Goal: Task Accomplishment & Management: Manage account settings

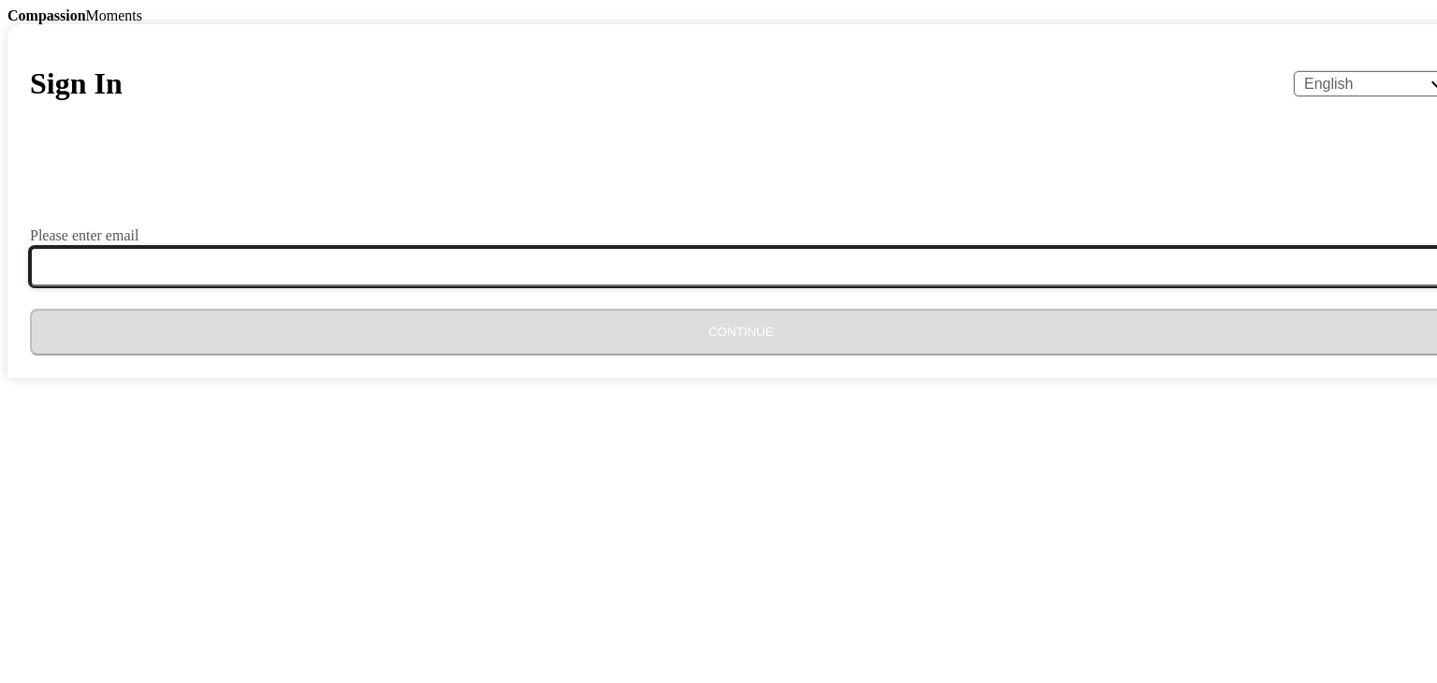
click at [650, 286] on input "Please enter email" at bounding box center [752, 266] width 1444 height 39
type input "[EMAIL_ADDRESS][DOMAIN_NAME]"
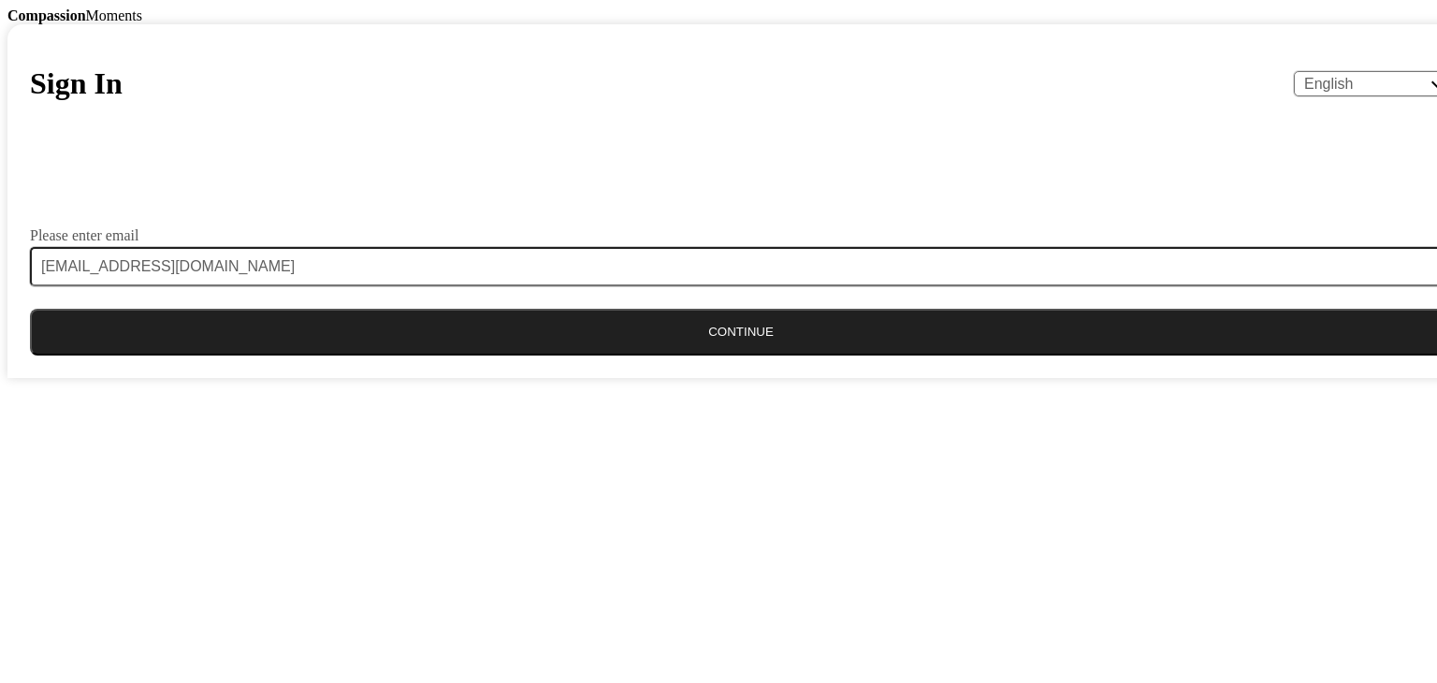
click at [657, 355] on button "Continue" at bounding box center [741, 332] width 1422 height 47
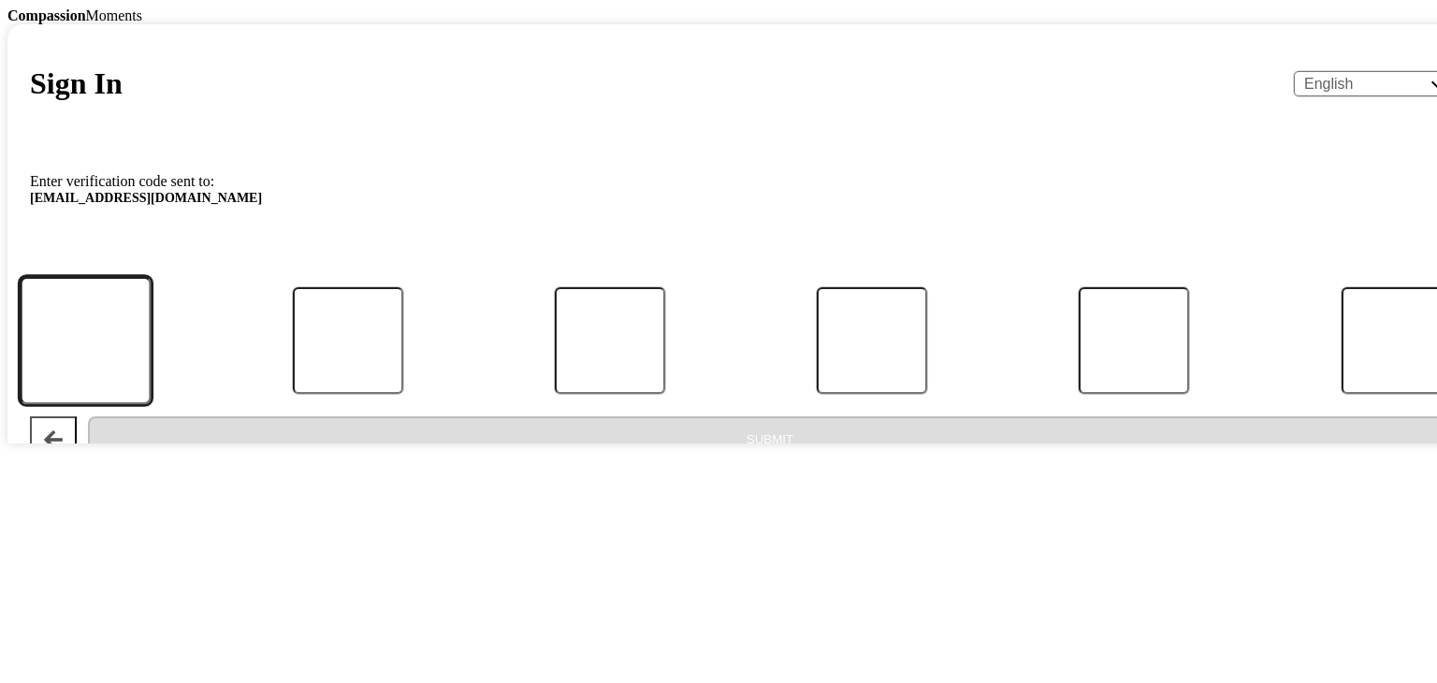
click at [152, 404] on input "Code" at bounding box center [86, 340] width 132 height 128
paste input "924130"
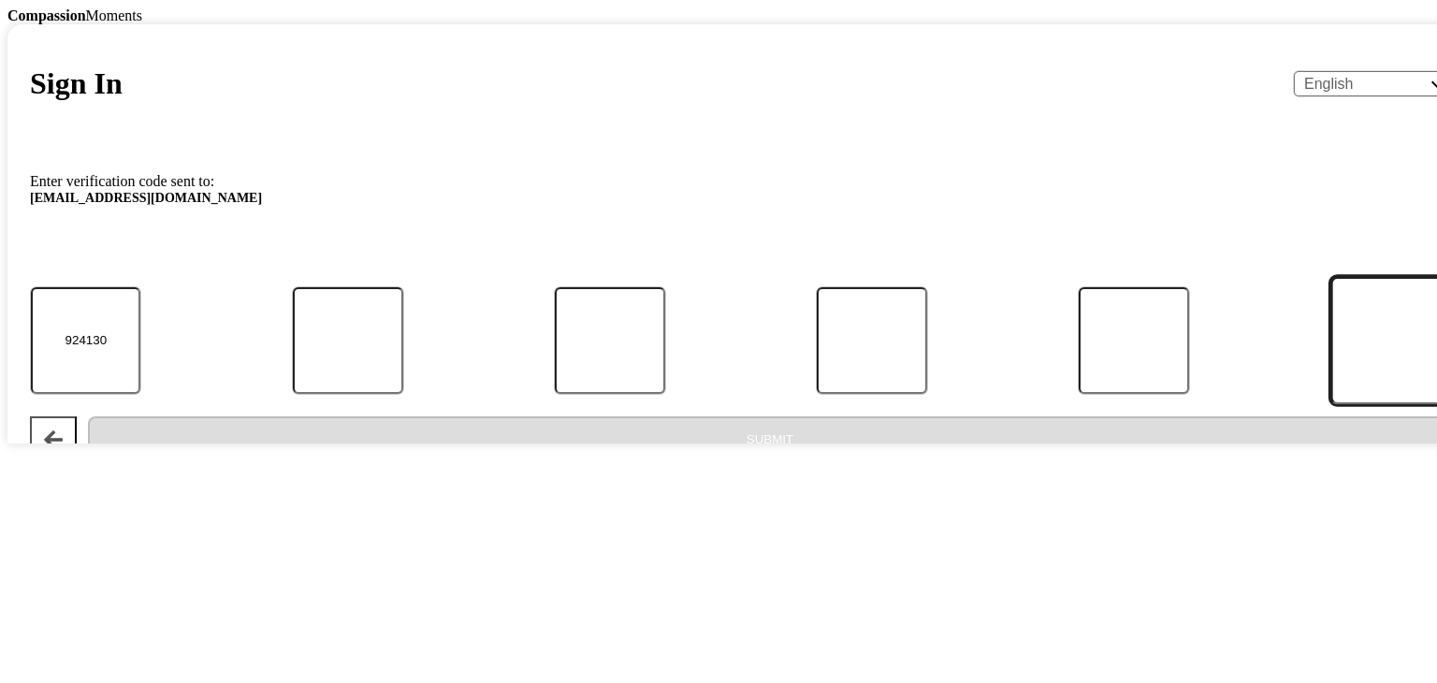
type input "9"
type input "2"
type input "4"
type input "1"
type input "3"
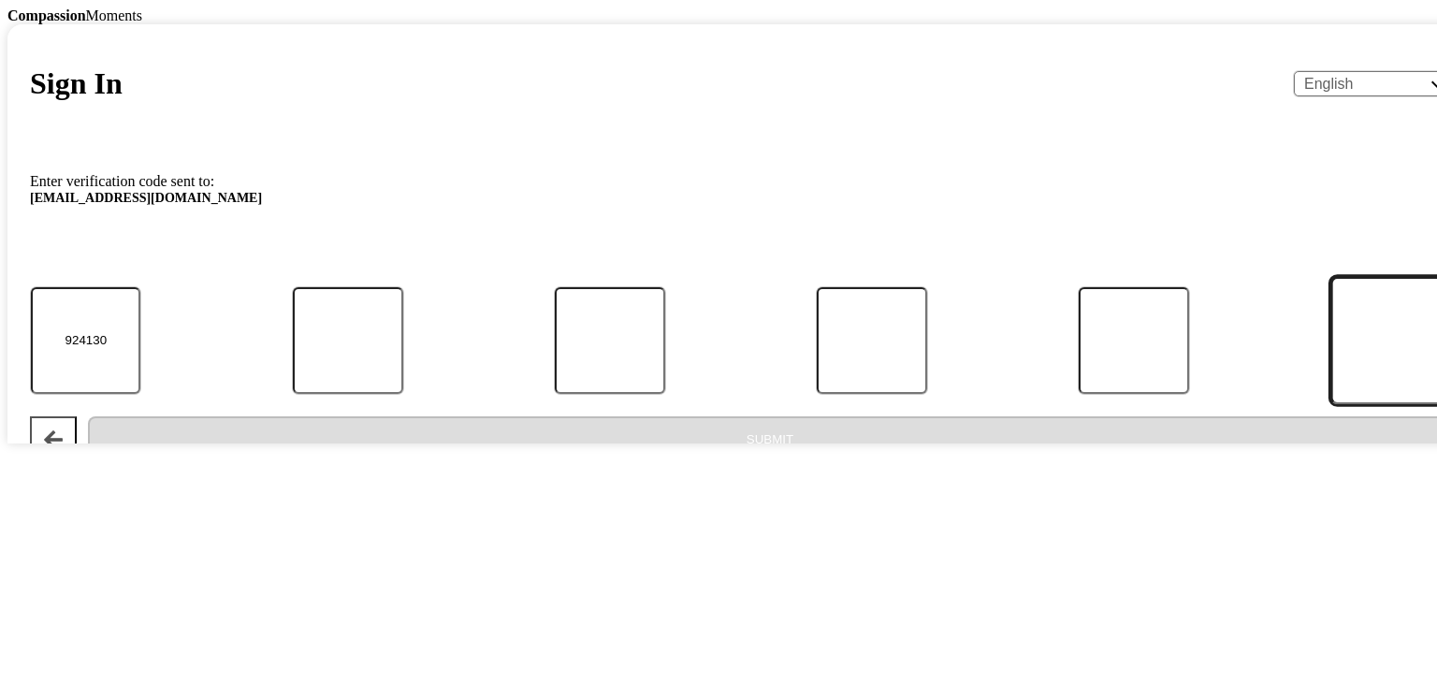
type input "0"
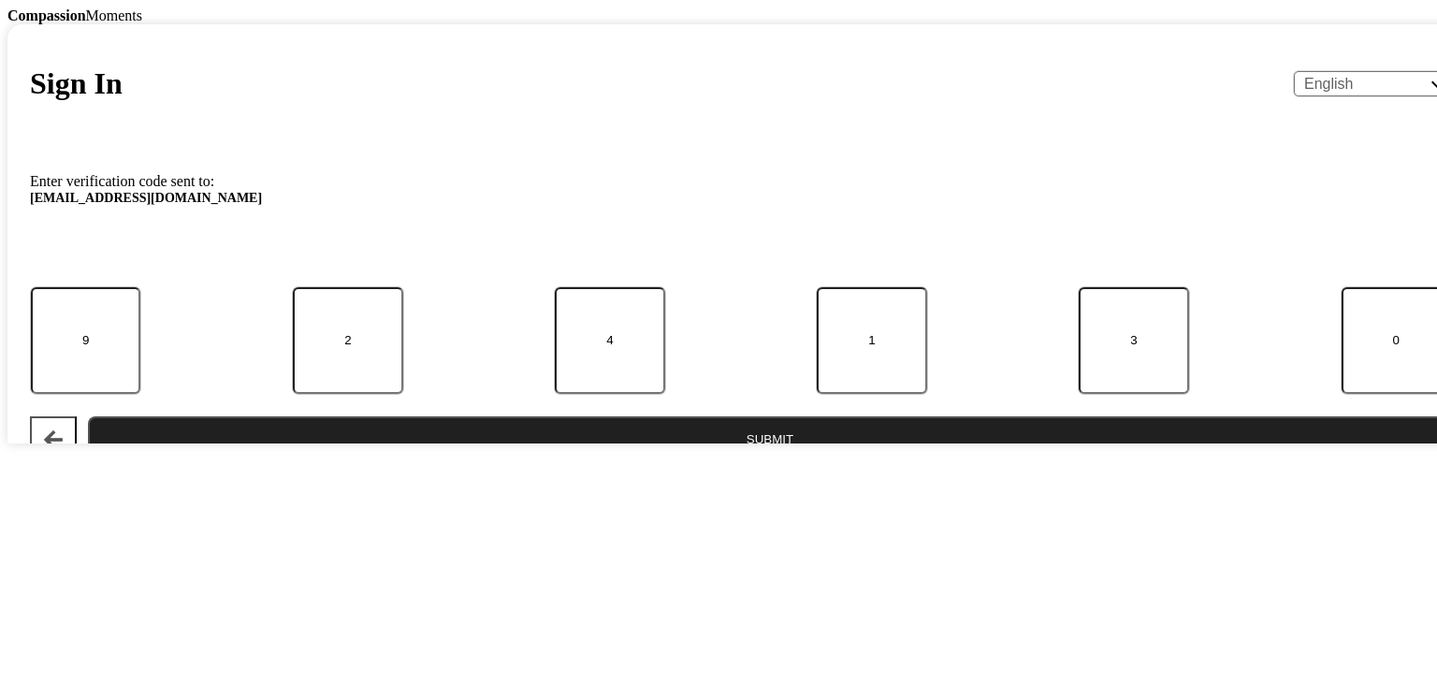
click at [735, 463] on button "Submit" at bounding box center [770, 439] width 1364 height 47
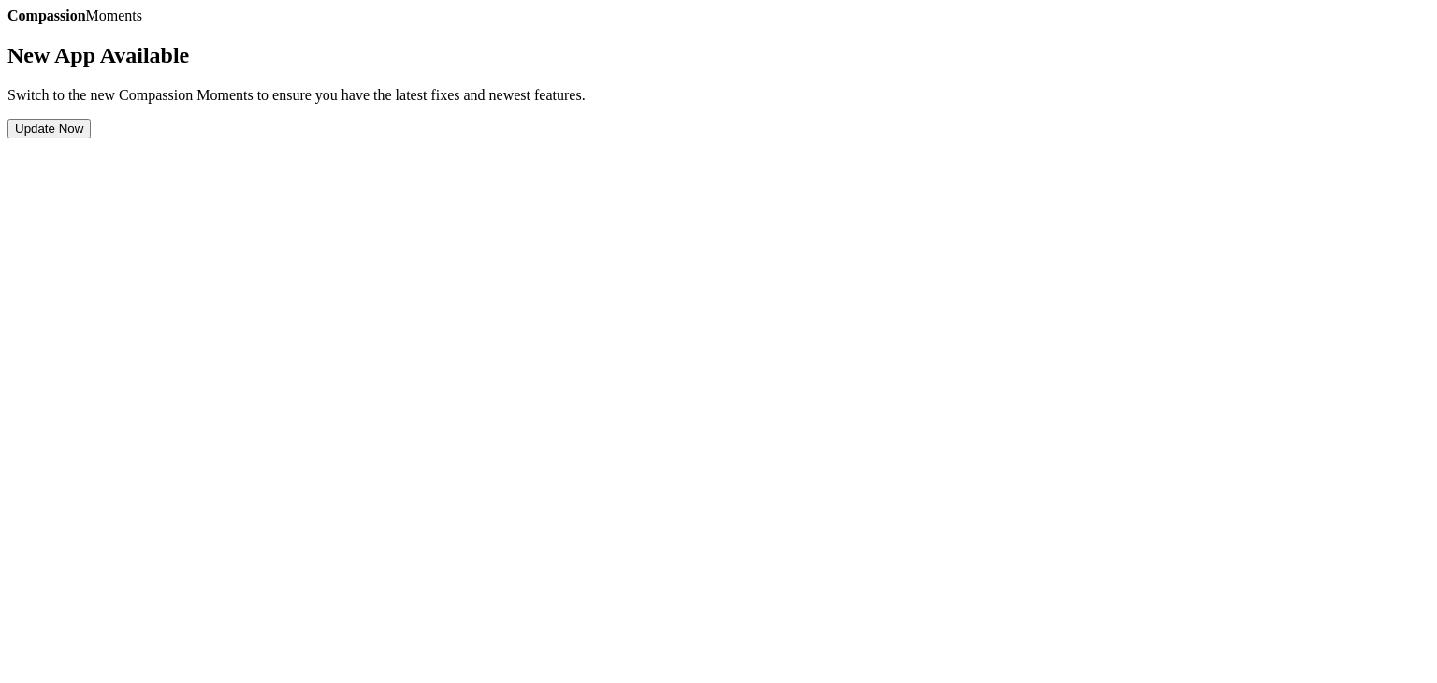
click at [91, 138] on button "Update Now" at bounding box center [48, 129] width 83 height 20
